Goal: Information Seeking & Learning: Learn about a topic

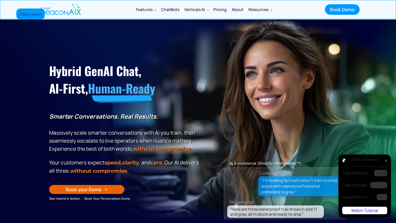
click at [10, 7] on div "Features Features Get a closer look ChatBots Find the right plan that fits your…" at bounding box center [198, 9] width 388 height 19
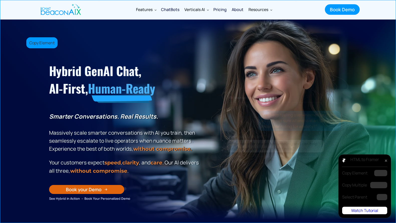
click at [20, 36] on section "Hybrid GenAI Chat, AI-First, Human-Ready Smarter Conversations. Real Results. M…" at bounding box center [198, 120] width 396 height 200
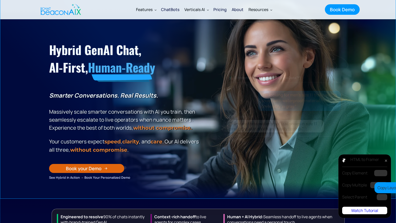
scroll to position [23, 0]
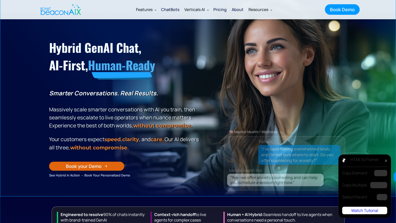
click at [388, 164] on div at bounding box center [386, 161] width 8 height 8
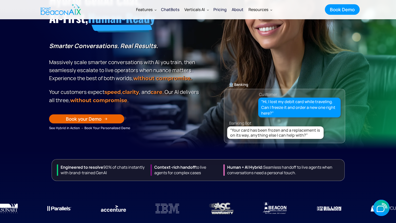
scroll to position [5, 0]
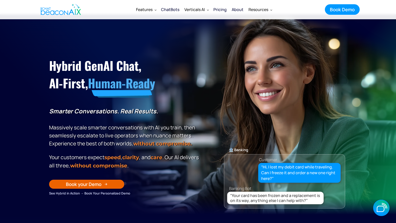
click at [56, 15] on img "home" at bounding box center [61, 9] width 40 height 15
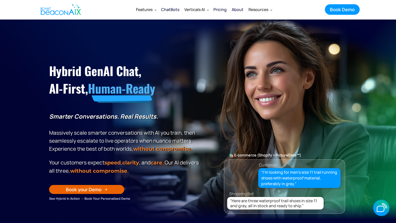
click at [72, 12] on img "home" at bounding box center [61, 9] width 40 height 15
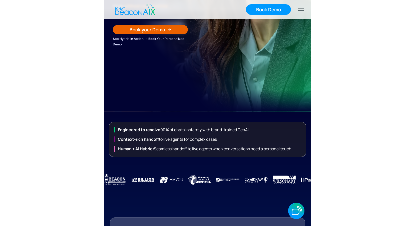
scroll to position [167, 0]
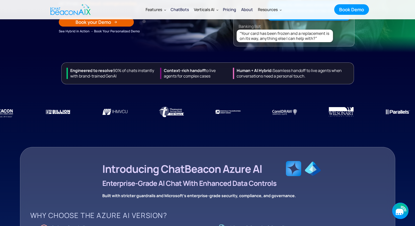
click at [396, 207] on icon "button" at bounding box center [401, 210] width 16 height 16
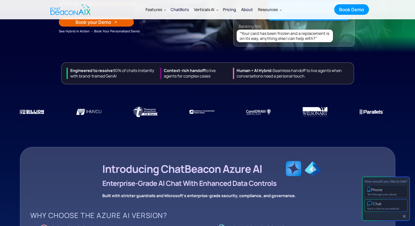
click at [396, 209] on div "Start a chat on our website" at bounding box center [387, 208] width 38 height 3
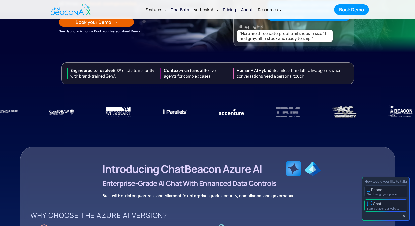
click at [385, 201] on div "Chat" at bounding box center [387, 203] width 38 height 5
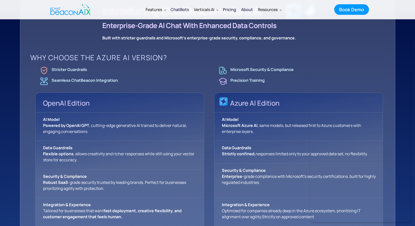
scroll to position [325, 0]
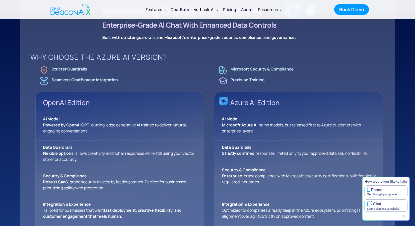
click at [396, 216] on div "How would you like to talk? Phone Text through your phone Chat Start a chat on …" at bounding box center [386, 198] width 48 height 44
click at [396, 216] on icon "button" at bounding box center [404, 216] width 3 height 3
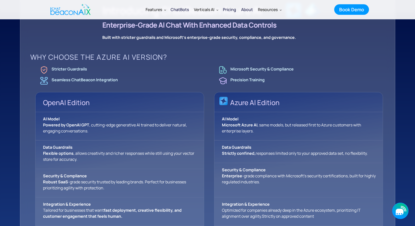
click at [396, 210] on icon "button" at bounding box center [400, 211] width 8 height 6
click at [73, 14] on img "home" at bounding box center [71, 9] width 40 height 15
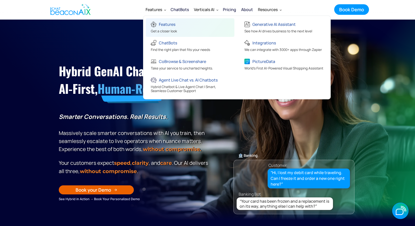
click at [159, 22] on div "Features" at bounding box center [164, 25] width 26 height 8
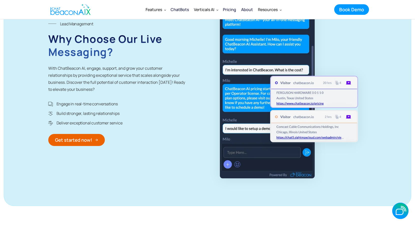
scroll to position [1658, 0]
